Goal: Information Seeking & Learning: Learn about a topic

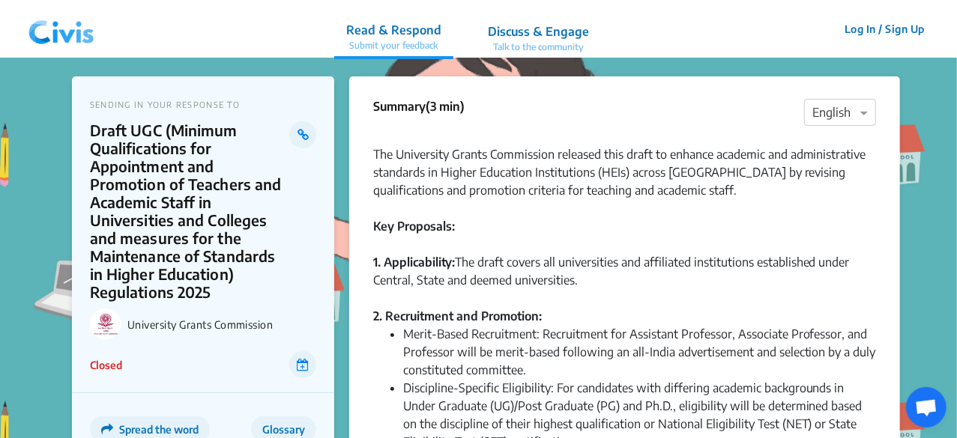
click at [771, 262] on div "1. Applicability: The draft covers all universities and affiliated institutions…" at bounding box center [624, 280] width 503 height 54
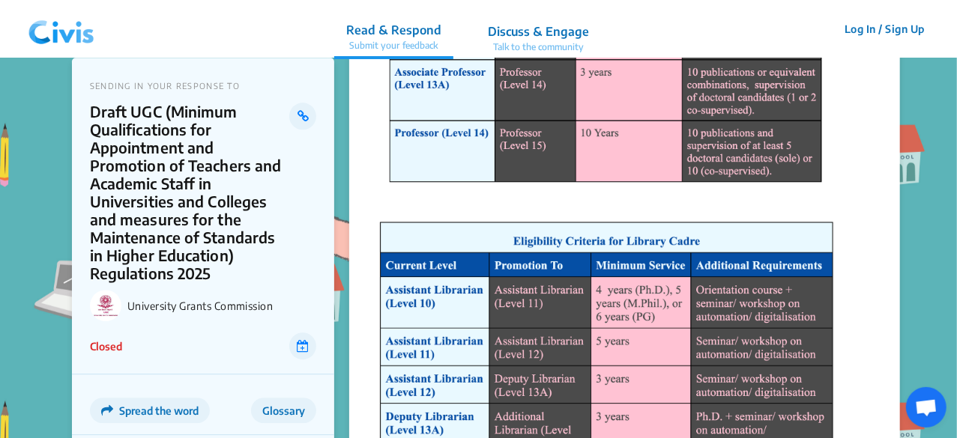
scroll to position [1949, 0]
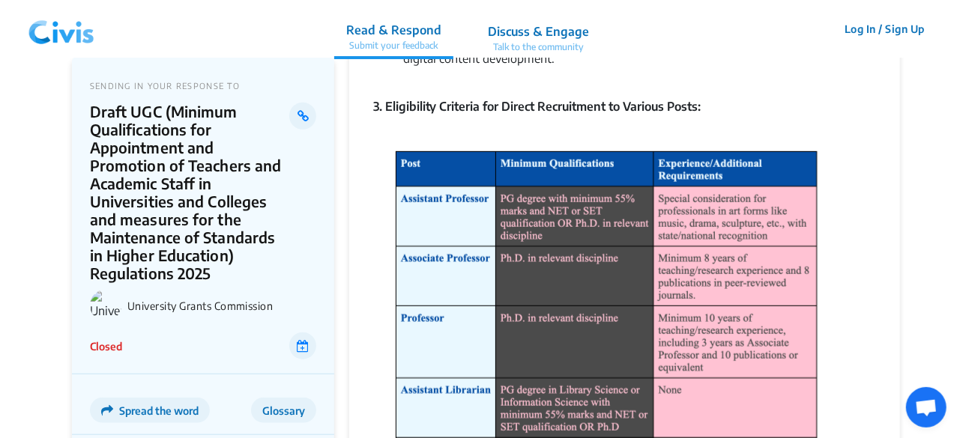
scroll to position [570, 0]
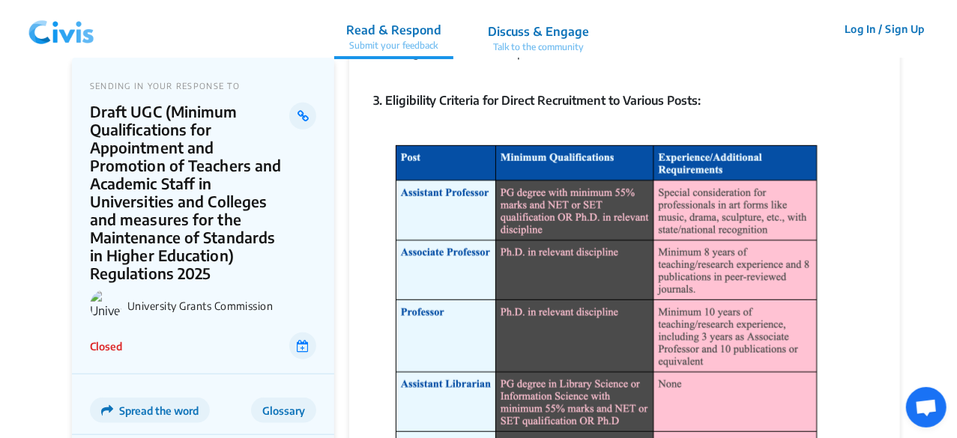
click at [388, 139] on img at bounding box center [607, 415] width 468 height 577
click at [376, 139] on img at bounding box center [607, 415] width 468 height 577
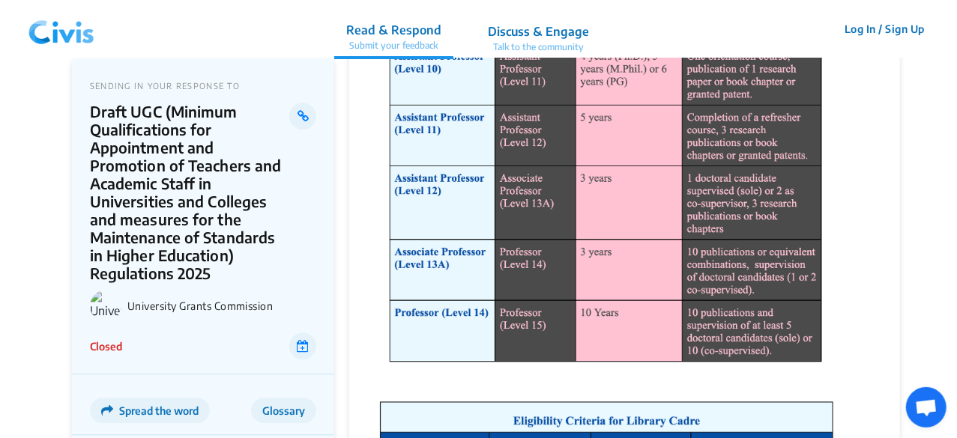
scroll to position [1738, 0]
